Goal: Task Accomplishment & Management: Complete application form

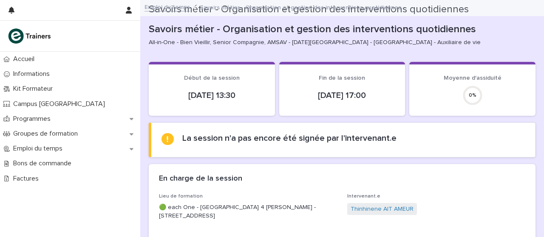
scroll to position [101, 0]
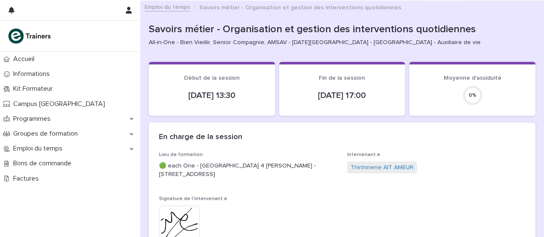
scroll to position [128, 0]
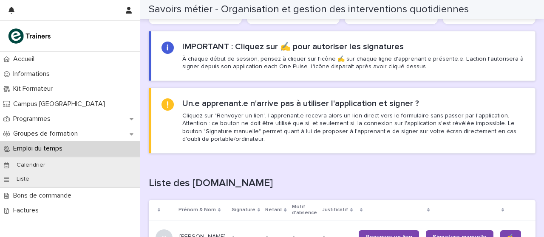
scroll to position [555, 0]
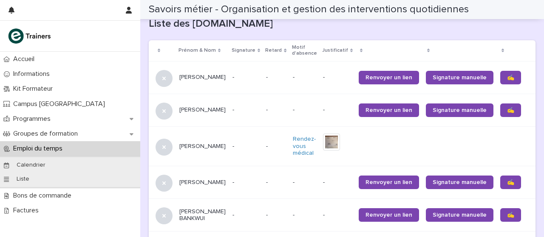
click at [513, 117] on div "✍️" at bounding box center [518, 110] width 36 height 20
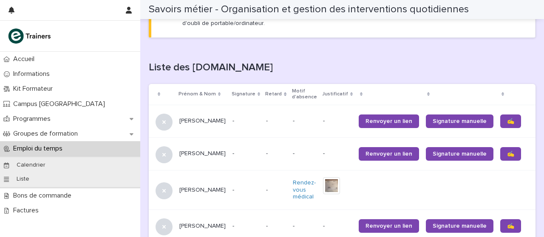
scroll to position [508, 0]
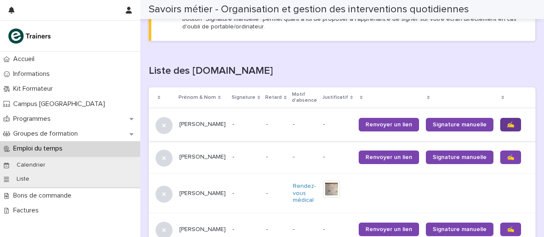
click at [507, 126] on font "✍️" at bounding box center [510, 125] width 7 height 6
click at [507, 158] on font "✍️" at bounding box center [510, 158] width 7 height 6
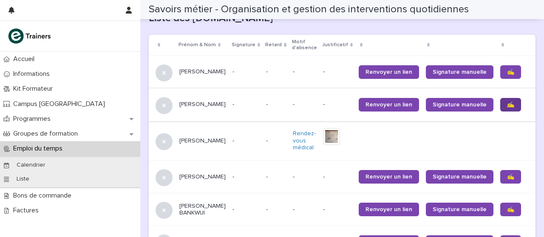
scroll to position [563, 0]
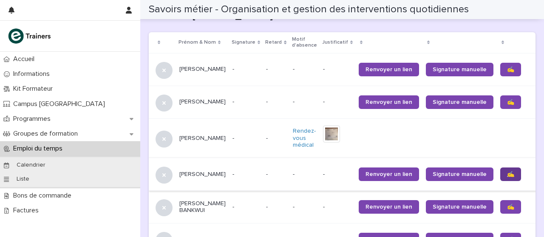
click at [507, 174] on font "✍️" at bounding box center [510, 175] width 7 height 6
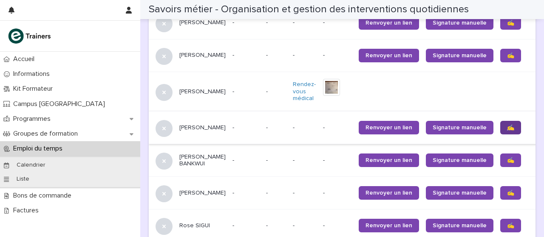
scroll to position [615, 0]
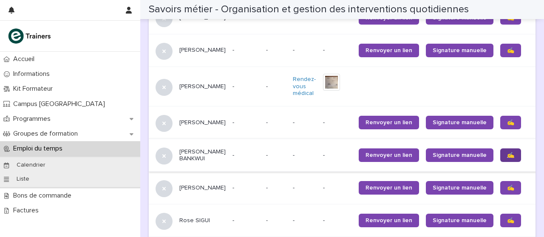
click at [507, 156] on font "✍️" at bounding box center [510, 155] width 7 height 6
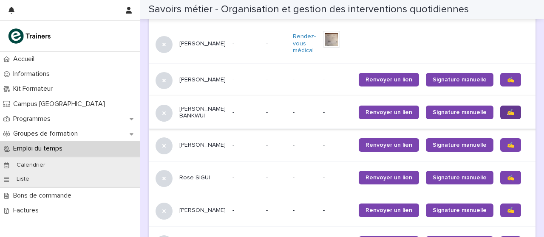
scroll to position [661, 0]
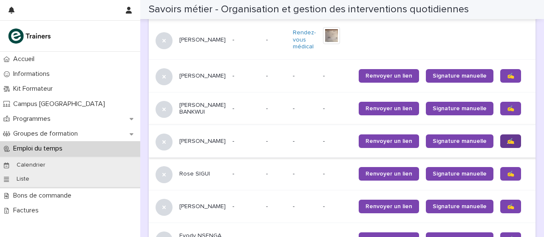
click at [500, 143] on link "✍️" at bounding box center [510, 142] width 21 height 14
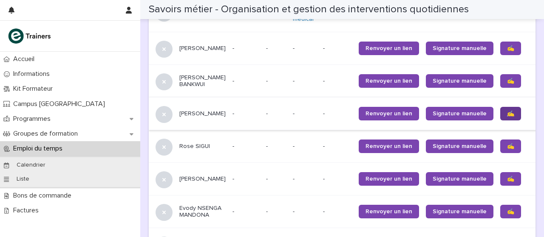
scroll to position [689, 0]
click at [500, 150] on link "✍️" at bounding box center [510, 147] width 21 height 14
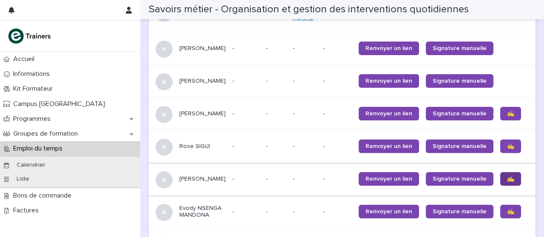
click at [507, 180] on span "✍️" at bounding box center [510, 179] width 7 height 6
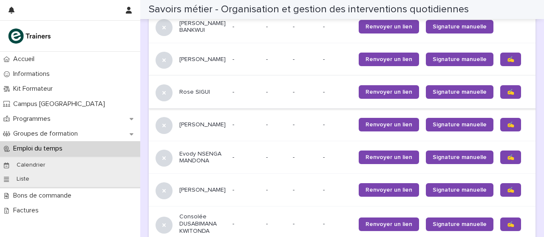
scroll to position [745, 0]
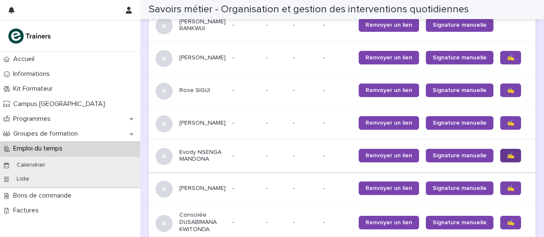
click at [507, 158] on font "✍️" at bounding box center [510, 156] width 7 height 6
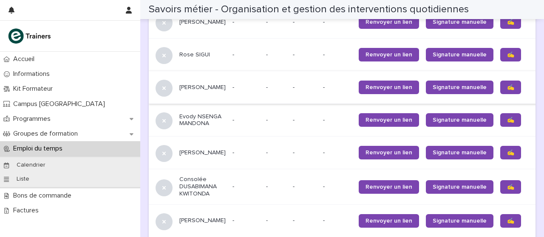
scroll to position [785, 0]
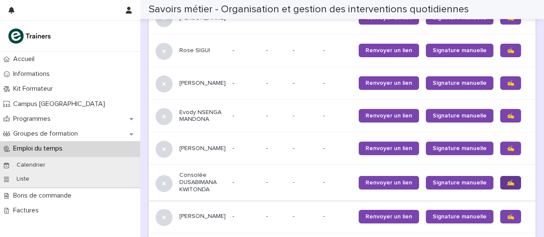
click at [500, 189] on link "✍️" at bounding box center [510, 183] width 21 height 14
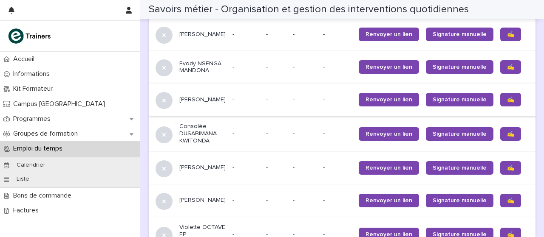
scroll to position [834, 0]
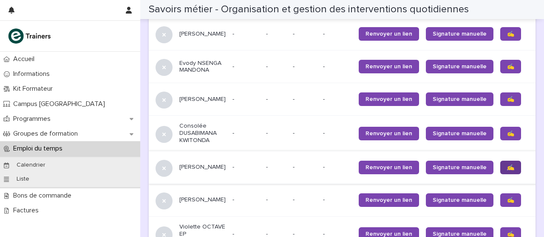
click at [507, 170] on font "✍️" at bounding box center [510, 168] width 7 height 6
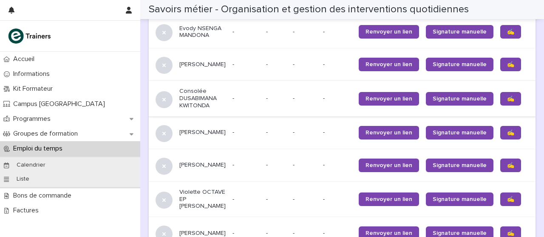
scroll to position [871, 0]
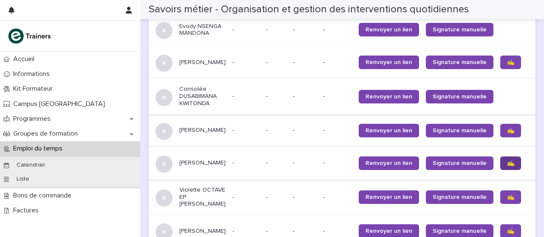
click at [500, 170] on link "✍️" at bounding box center [510, 164] width 21 height 14
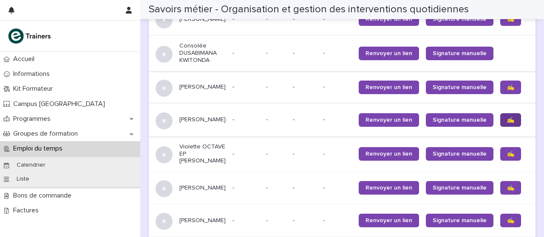
scroll to position [915, 0]
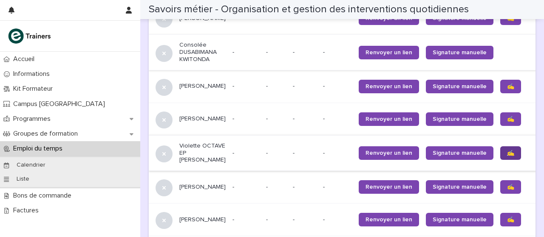
click at [500, 160] on link "✍️" at bounding box center [510, 154] width 21 height 14
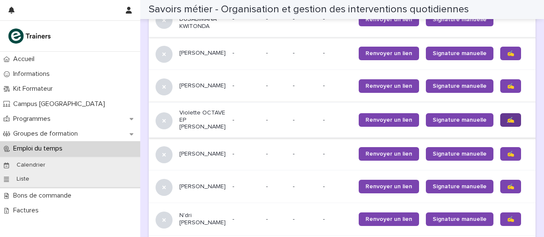
scroll to position [949, 0]
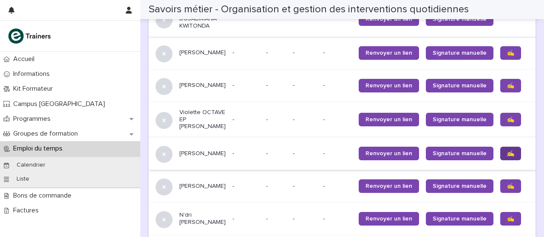
click at [500, 161] on link "✍️" at bounding box center [510, 154] width 21 height 14
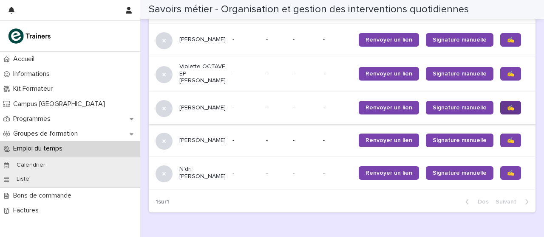
scroll to position [996, 0]
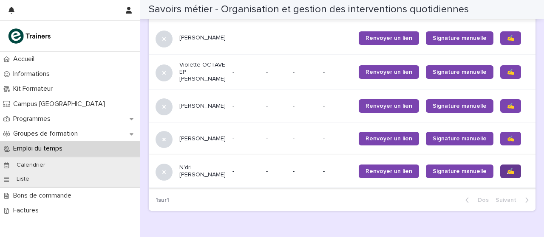
click at [500, 178] on link "✍️" at bounding box center [510, 172] width 21 height 14
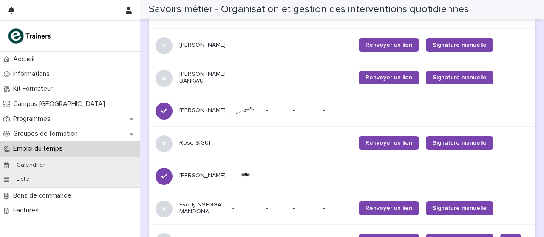
scroll to position [690, 0]
